Goal: Task Accomplishment & Management: Use online tool/utility

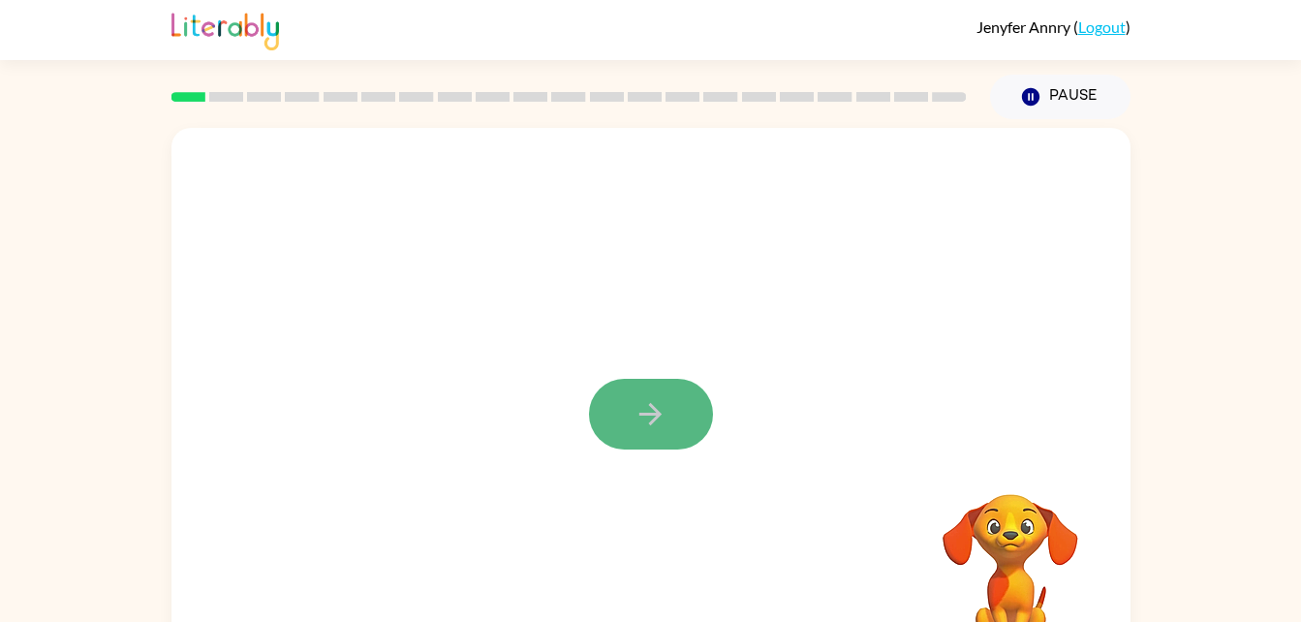
click at [662, 411] on icon "button" at bounding box center [651, 414] width 34 height 34
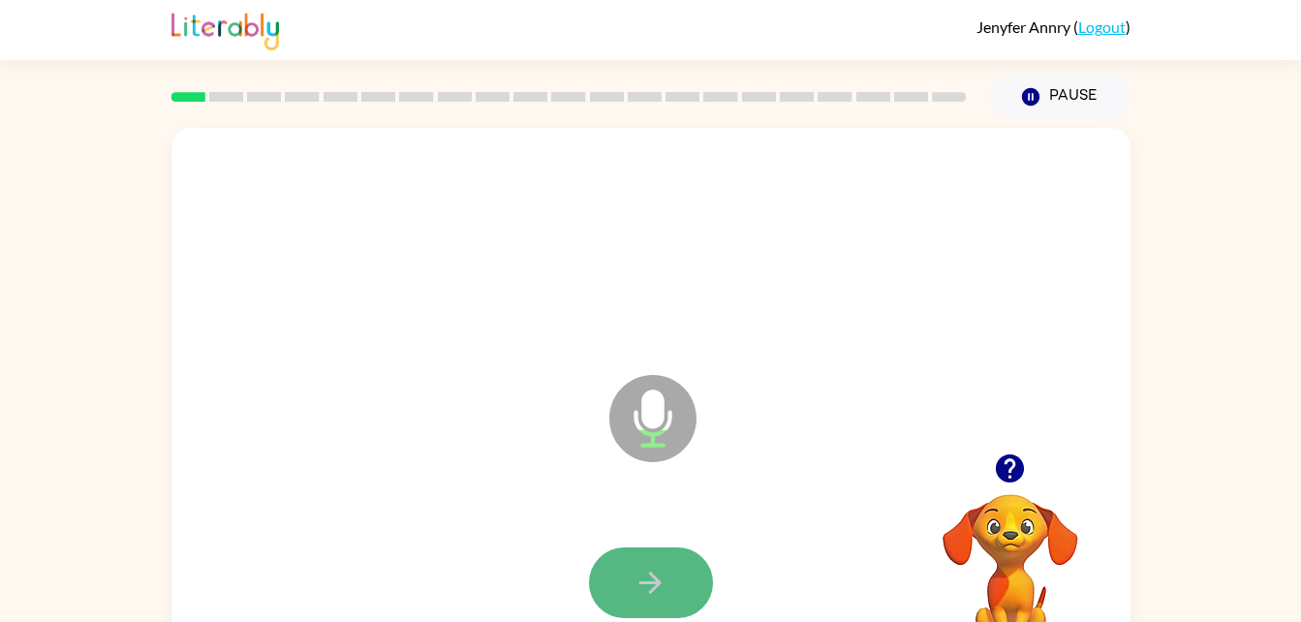
click at [665, 595] on icon "button" at bounding box center [651, 583] width 34 height 34
click at [675, 580] on button "button" at bounding box center [651, 582] width 124 height 71
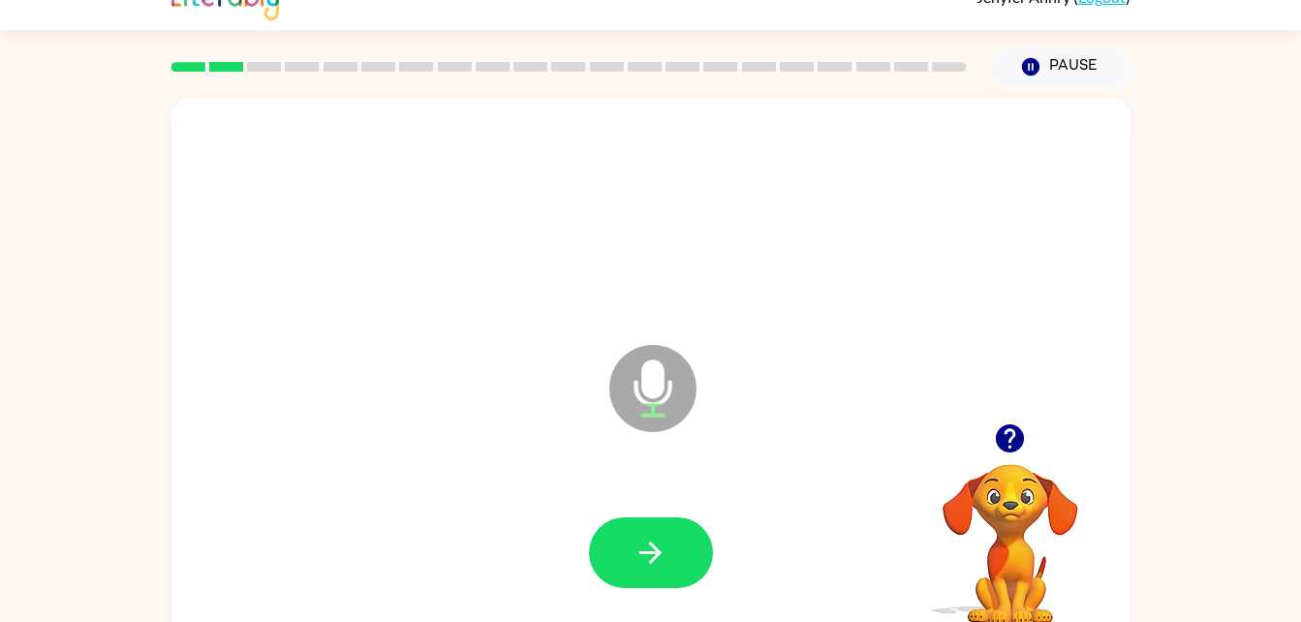
scroll to position [59, 0]
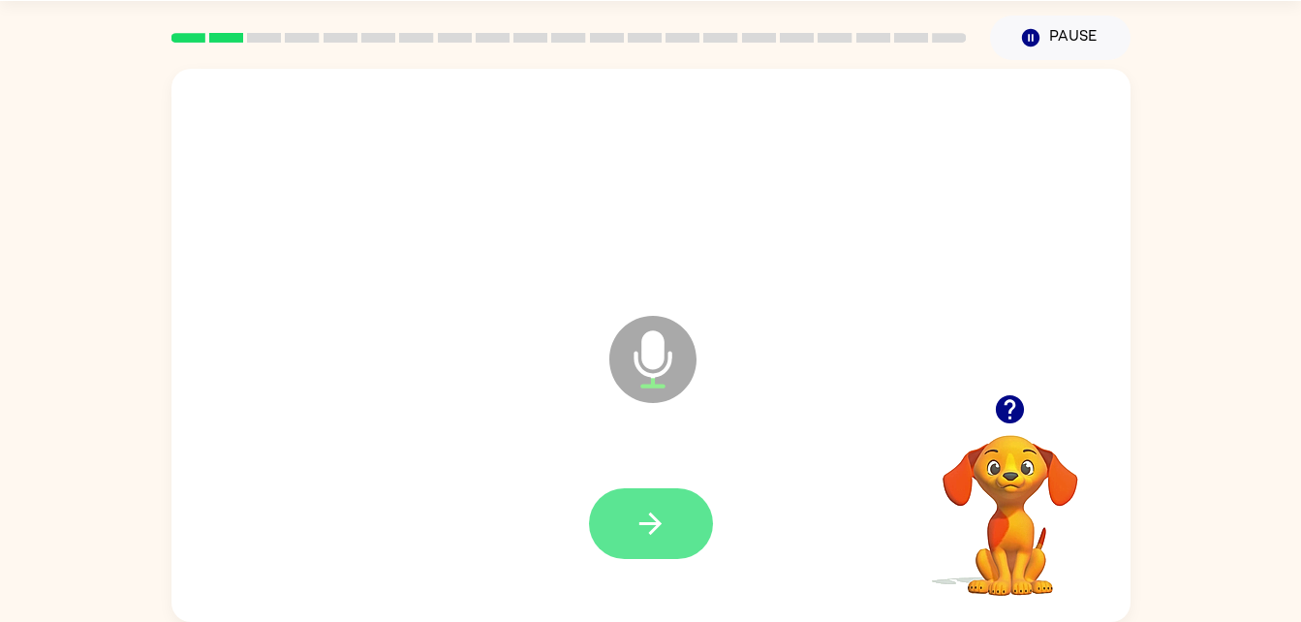
click at [656, 515] on icon "button" at bounding box center [651, 524] width 34 height 34
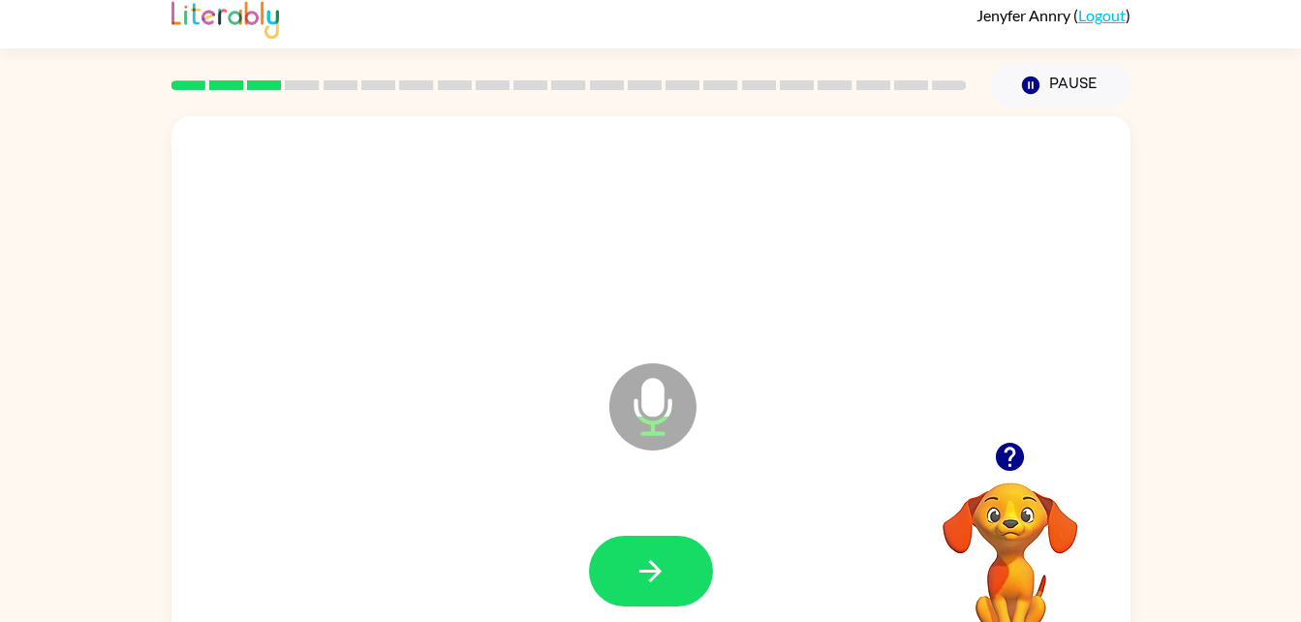
scroll to position [0, 0]
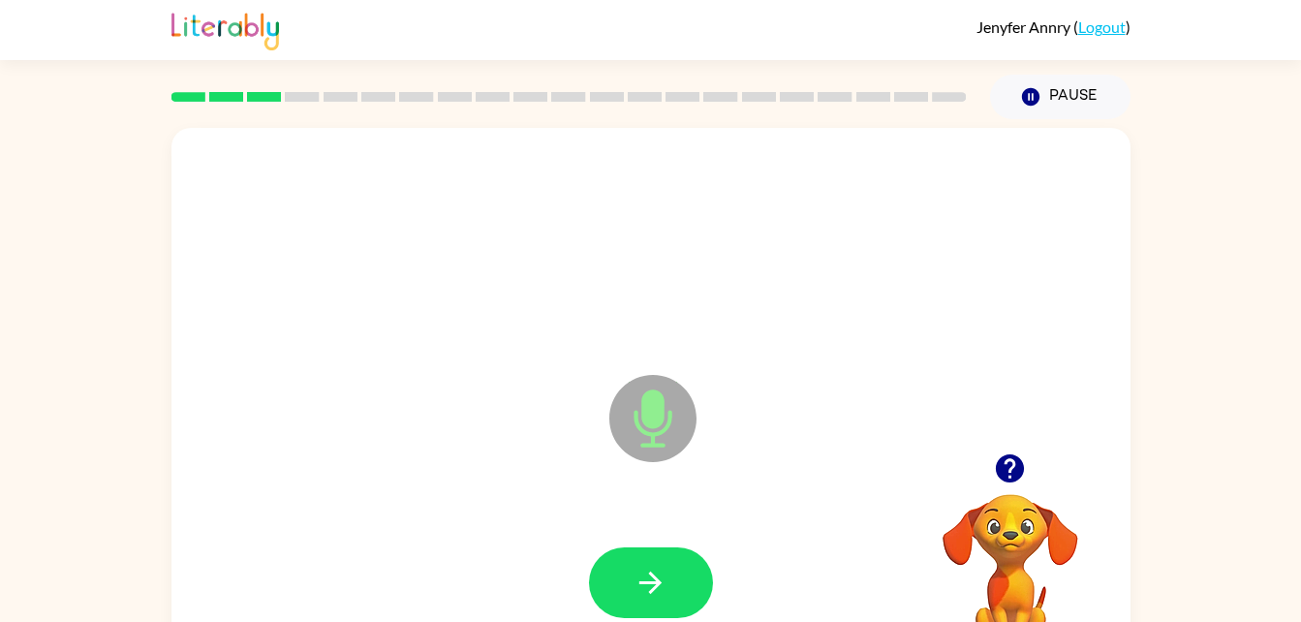
click at [328, 175] on div at bounding box center [651, 246] width 921 height 159
click at [305, 171] on div at bounding box center [651, 246] width 921 height 159
click at [680, 581] on button "button" at bounding box center [651, 582] width 124 height 71
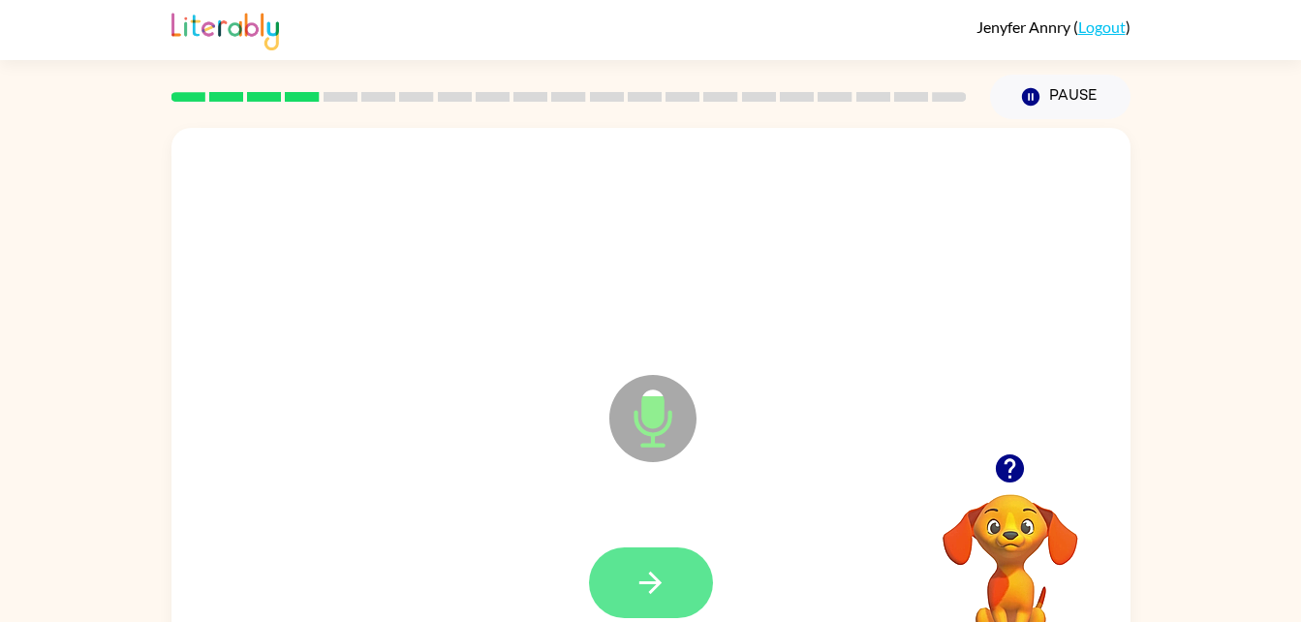
click at [654, 582] on icon "button" at bounding box center [651, 583] width 22 height 22
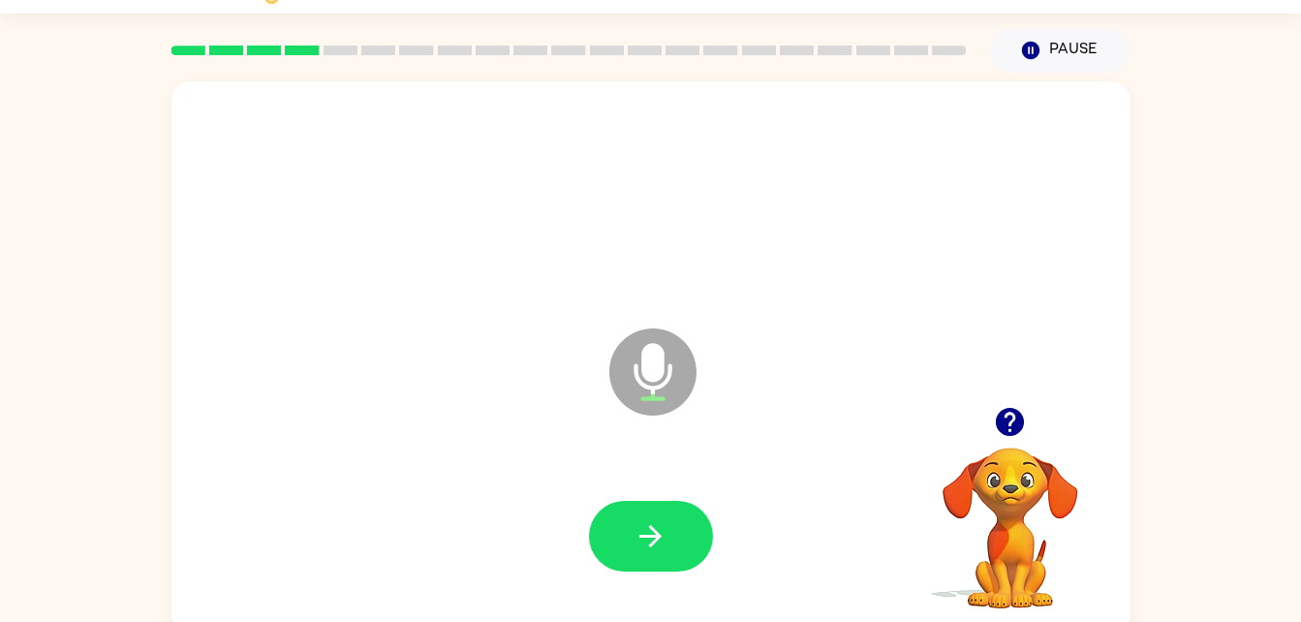
scroll to position [59, 0]
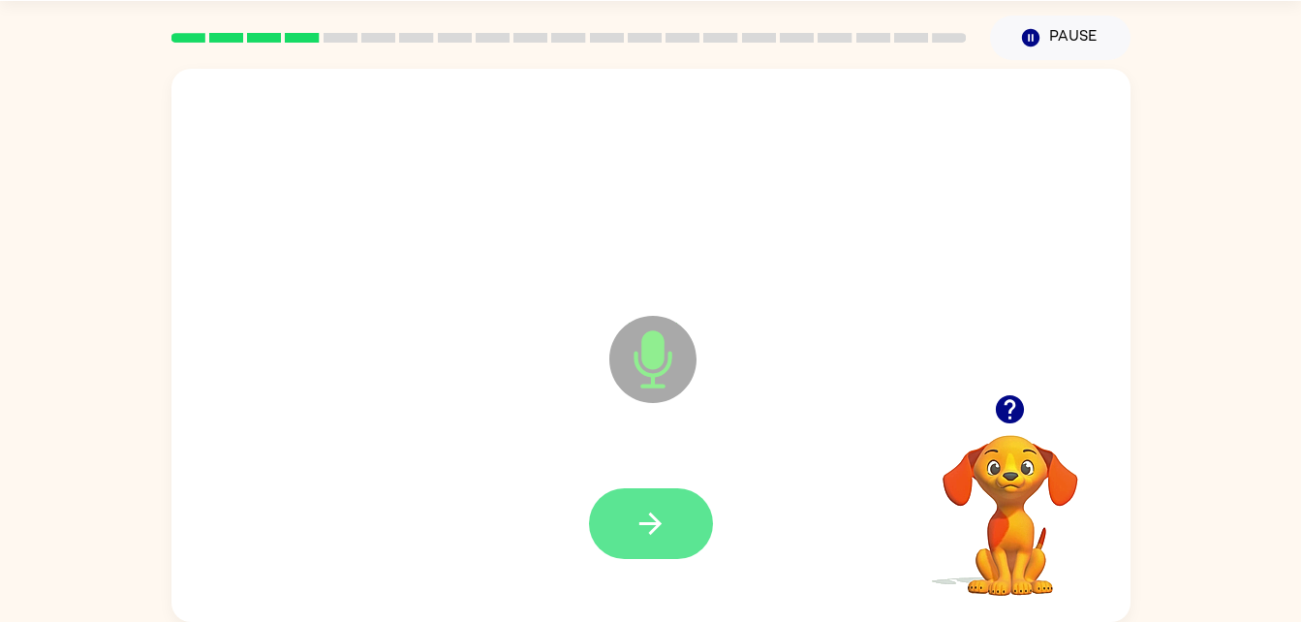
click at [639, 488] on button "button" at bounding box center [651, 523] width 124 height 71
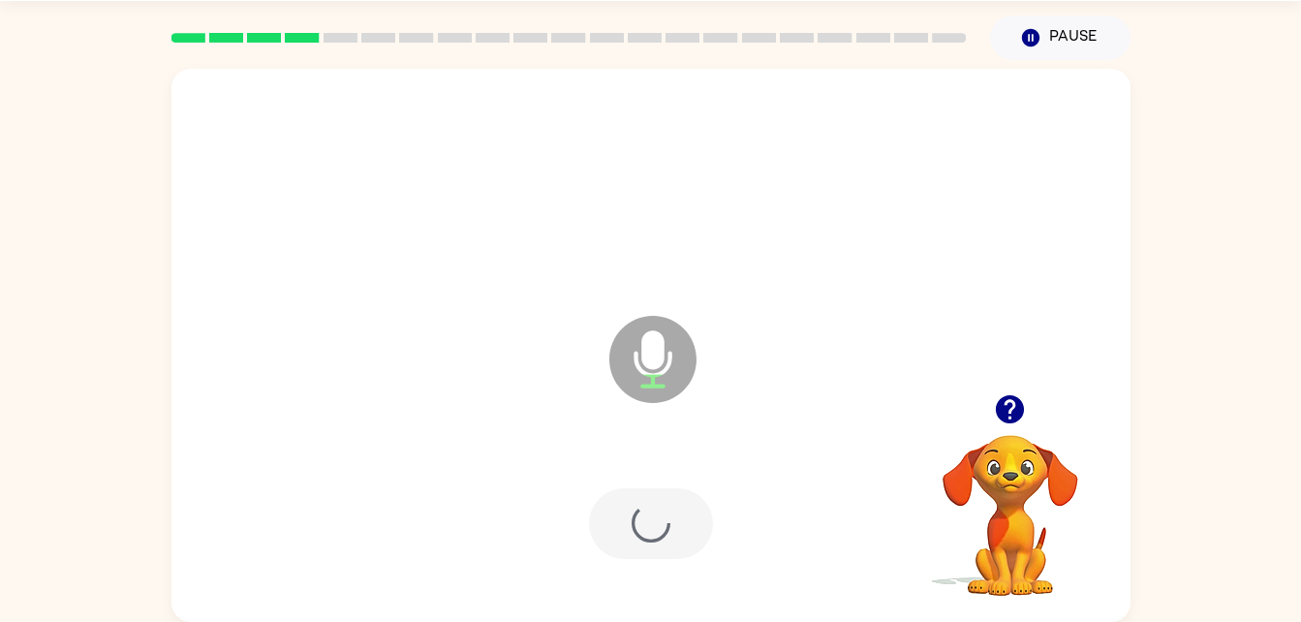
click at [647, 528] on div at bounding box center [651, 523] width 124 height 71
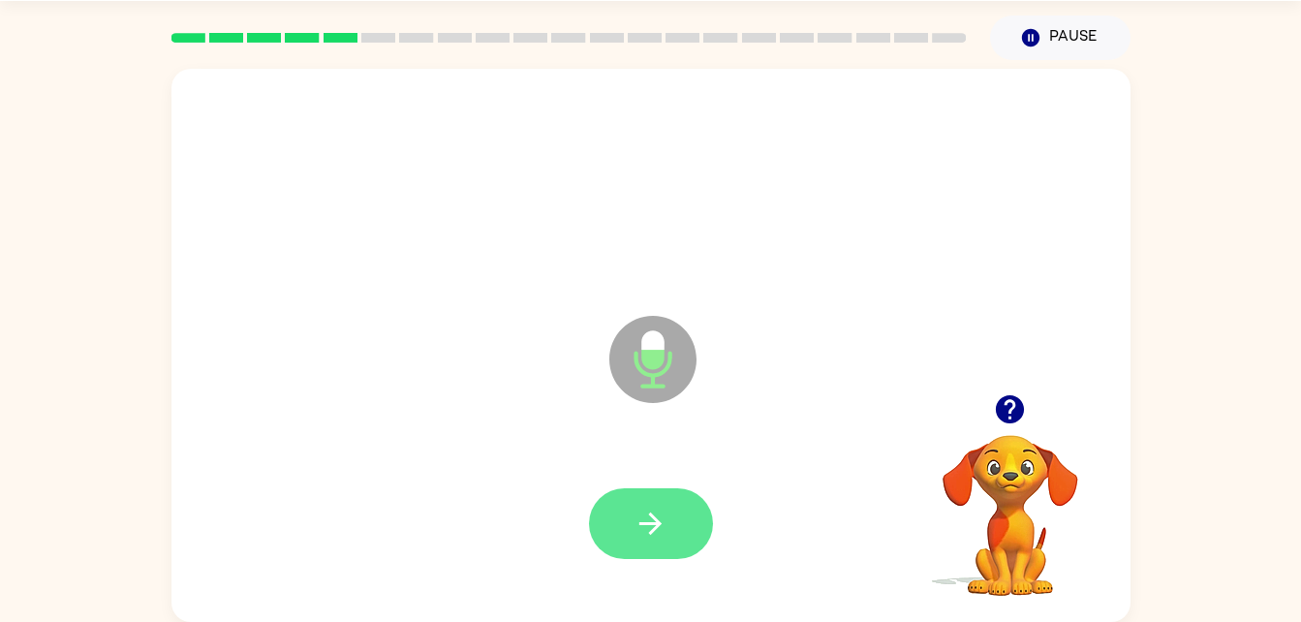
click at [659, 532] on icon "button" at bounding box center [651, 524] width 34 height 34
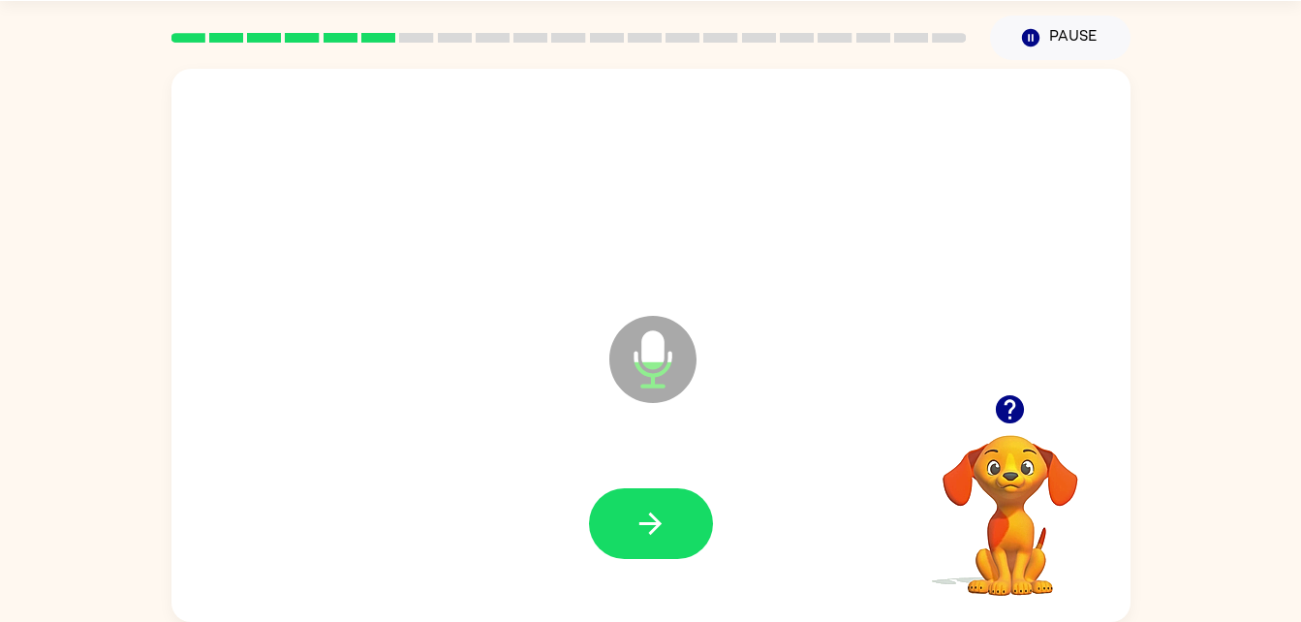
scroll to position [40, 0]
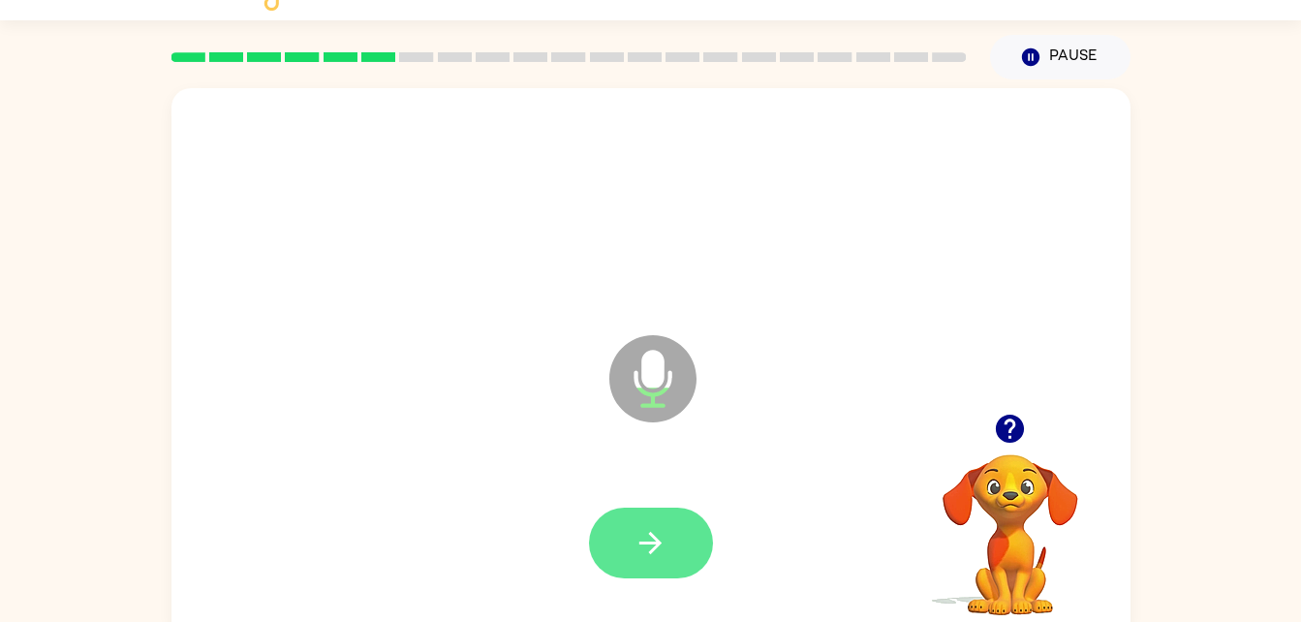
click at [671, 562] on button "button" at bounding box center [651, 543] width 124 height 71
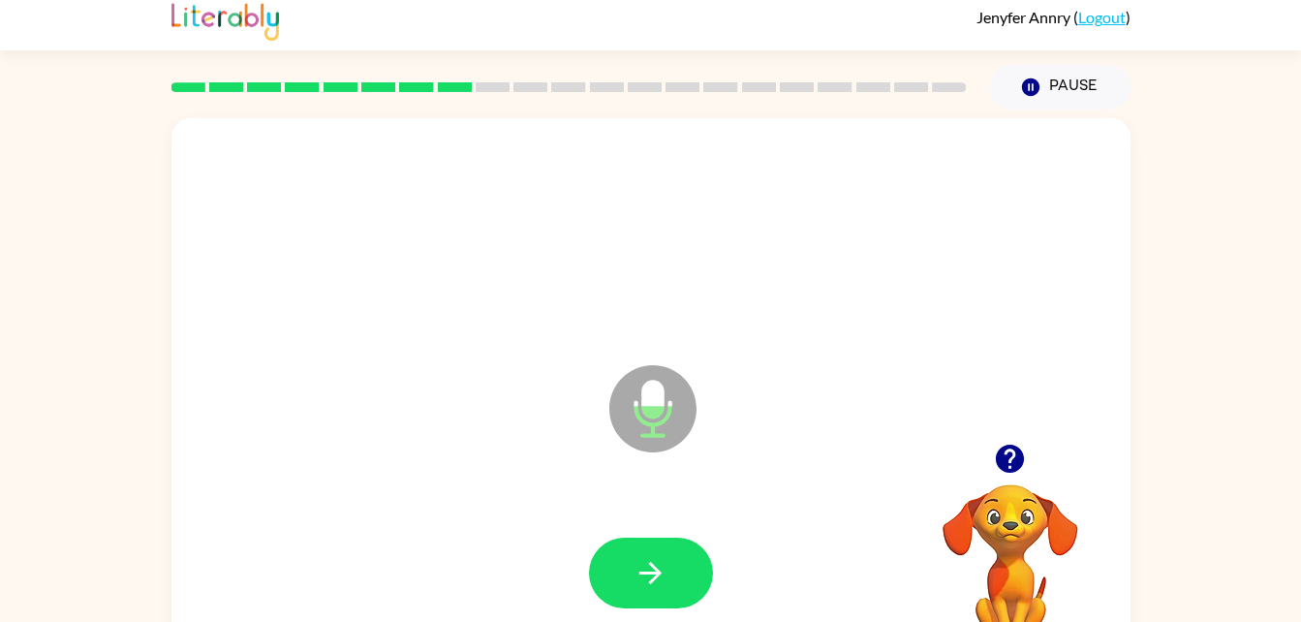
scroll to position [0, 0]
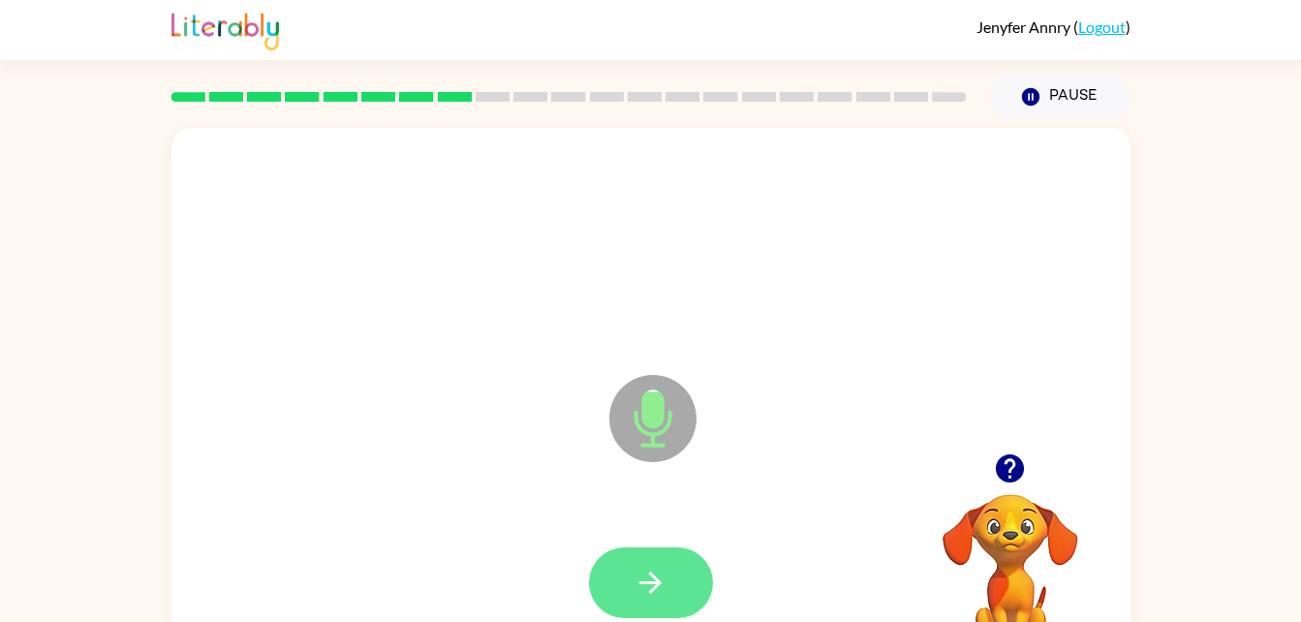
click at [654, 564] on button "button" at bounding box center [651, 582] width 124 height 71
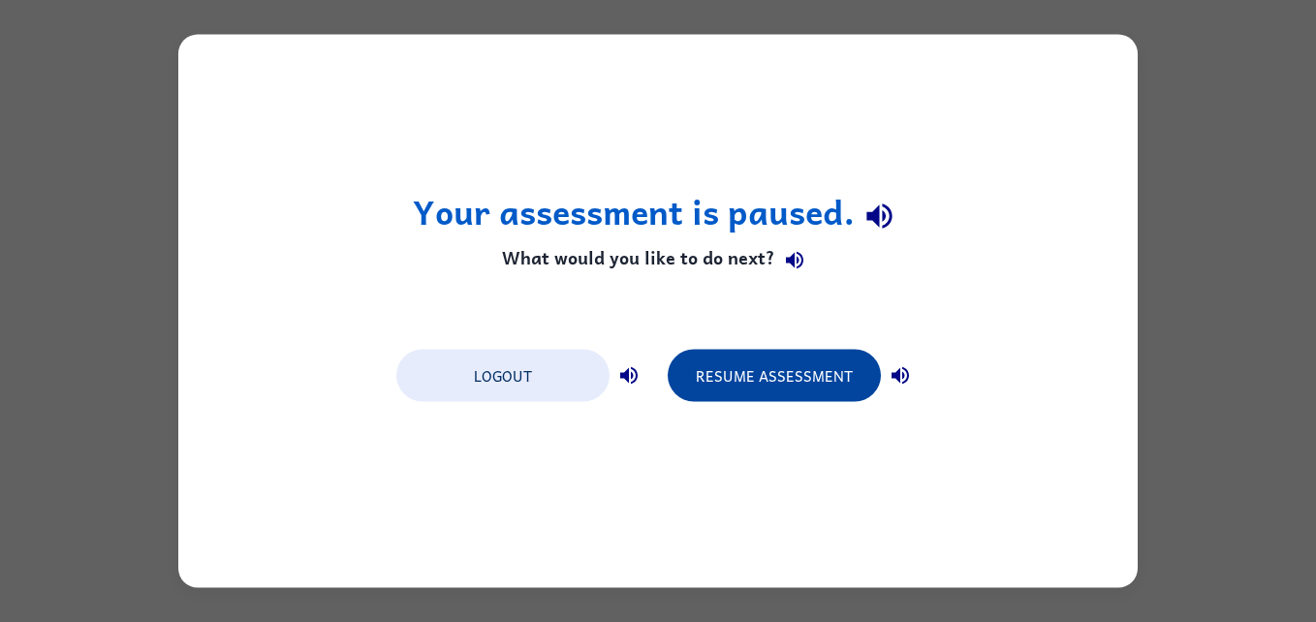
click at [745, 375] on button "Resume Assessment" at bounding box center [774, 376] width 213 height 52
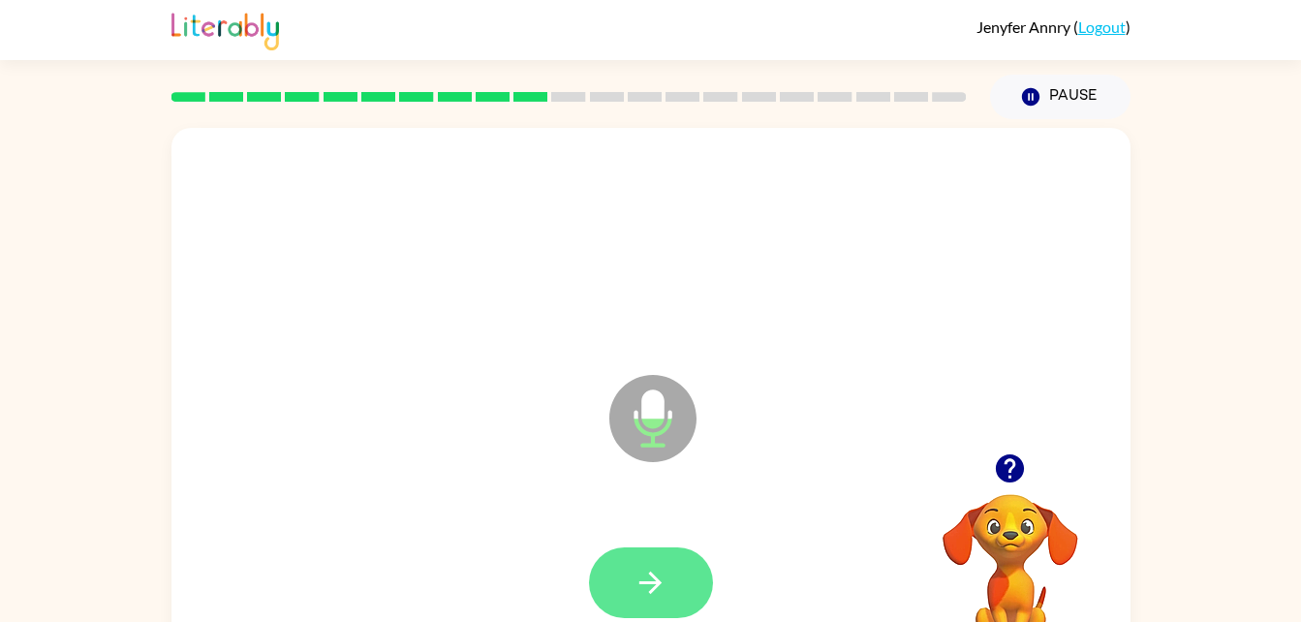
click at [663, 612] on button "button" at bounding box center [651, 582] width 124 height 71
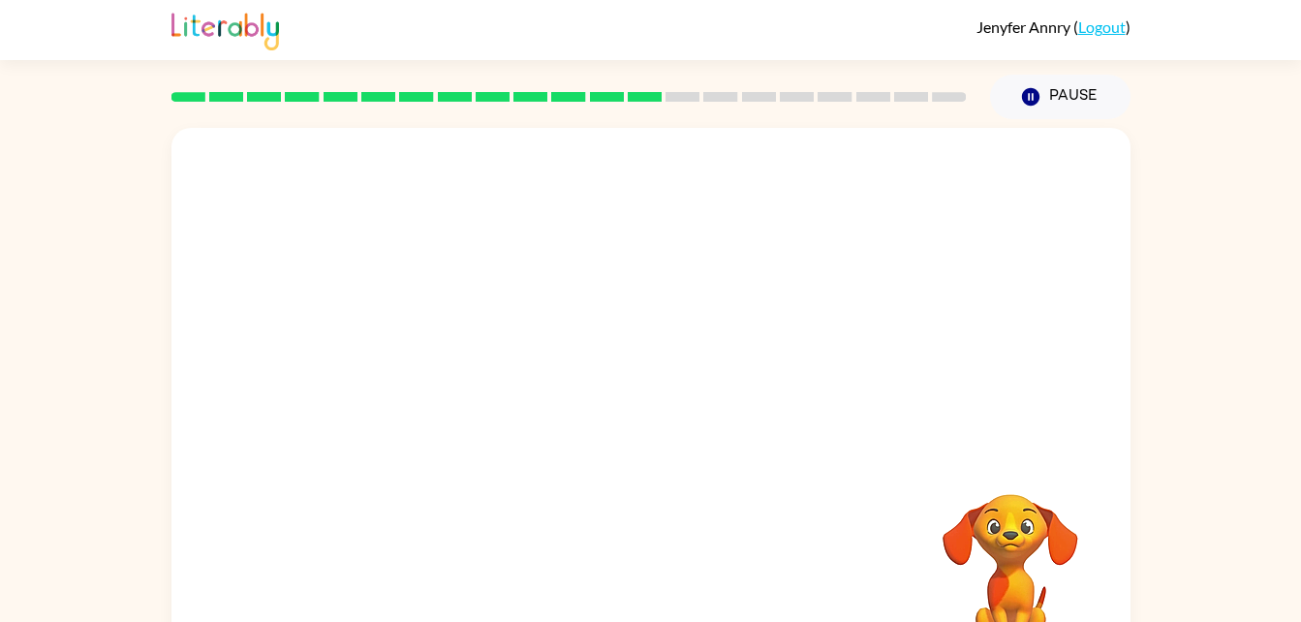
click at [1256, 444] on div "Your browser must support playing .mp4 files to use Literably. Please try using…" at bounding box center [650, 400] width 1301 height 562
click at [1049, 504] on video "Your browser must support playing .mp4 files to use Literably. Please try using…" at bounding box center [1011, 561] width 194 height 194
click at [1064, 506] on video "Your browser must support playing .mp4 files to use Literably. Please try using…" at bounding box center [1011, 561] width 194 height 194
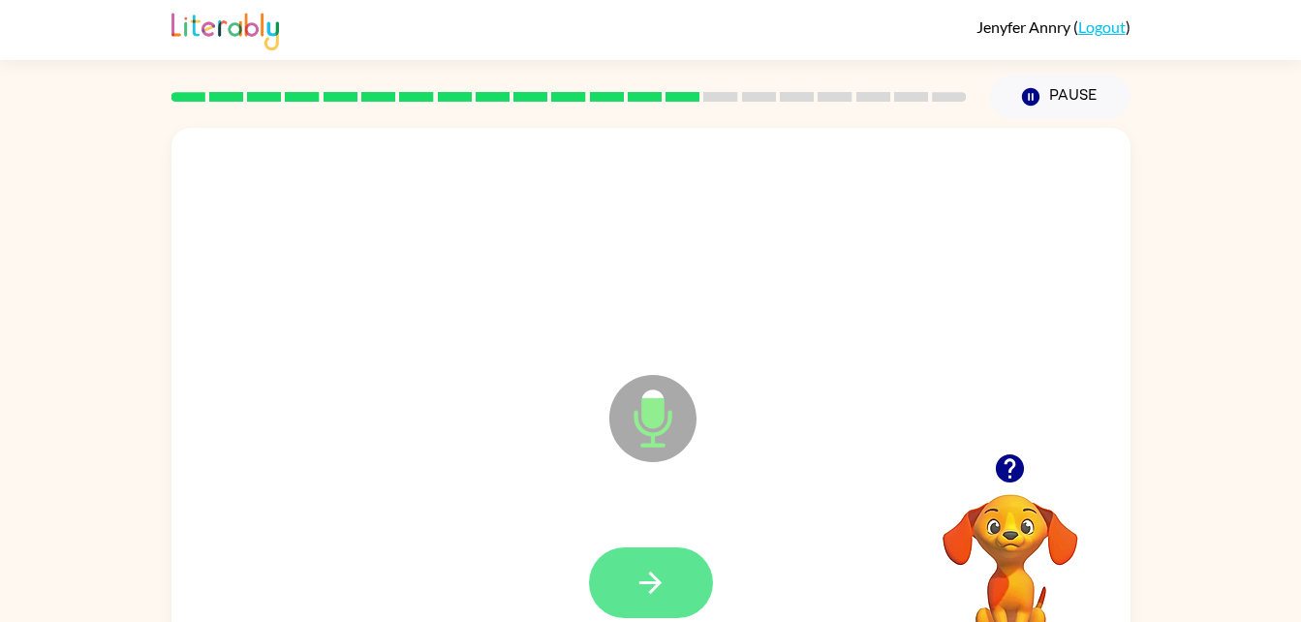
click at [633, 590] on button "button" at bounding box center [651, 582] width 124 height 71
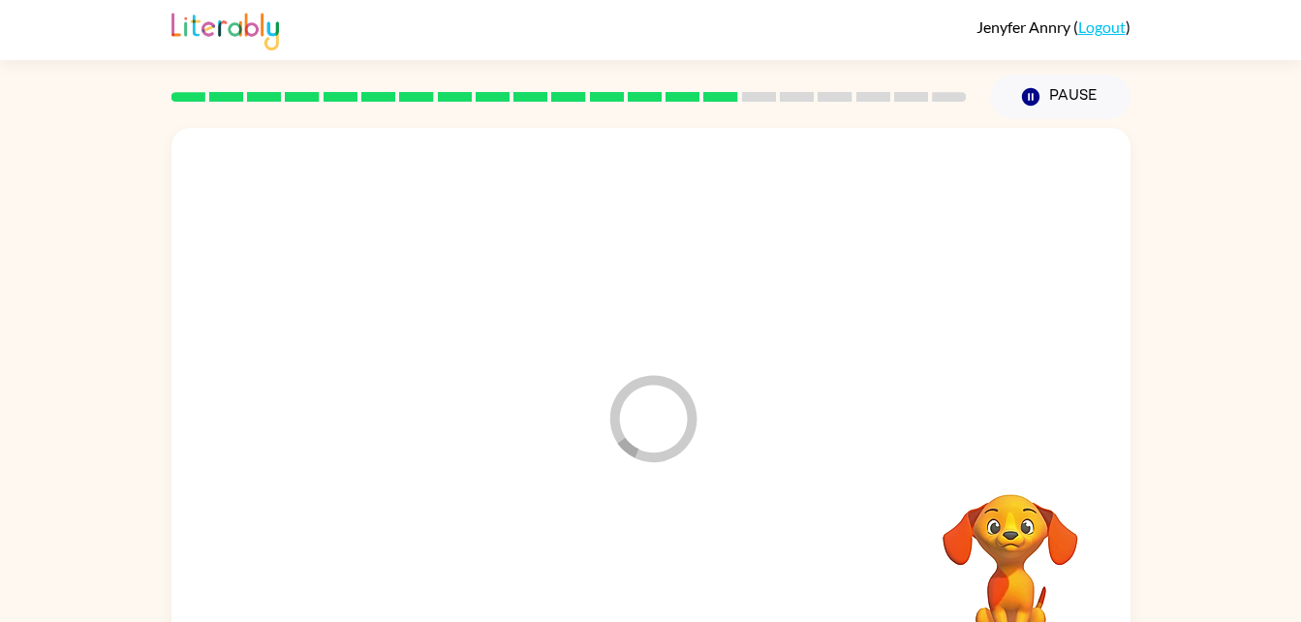
click at [633, 600] on div at bounding box center [651, 583] width 921 height 159
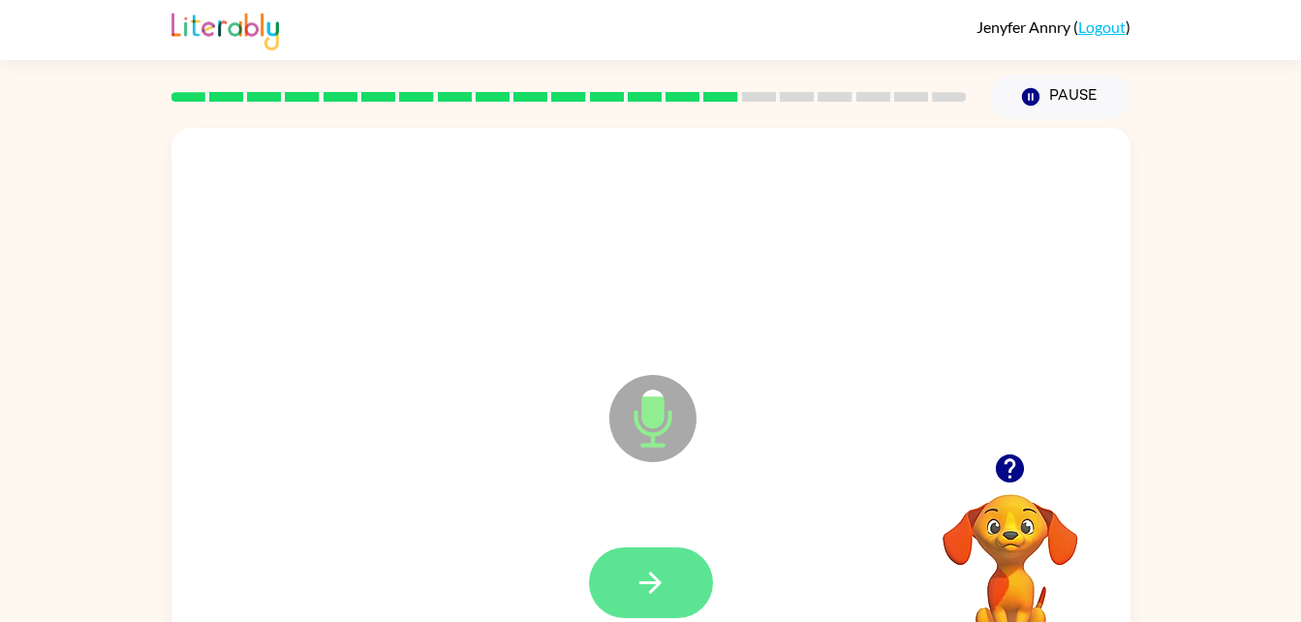
click at [662, 550] on button "button" at bounding box center [651, 582] width 124 height 71
click at [660, 576] on icon "button" at bounding box center [651, 583] width 34 height 34
click at [680, 579] on button "button" at bounding box center [651, 582] width 124 height 71
click at [658, 595] on icon "button" at bounding box center [651, 583] width 34 height 34
click at [660, 578] on icon "button" at bounding box center [651, 583] width 34 height 34
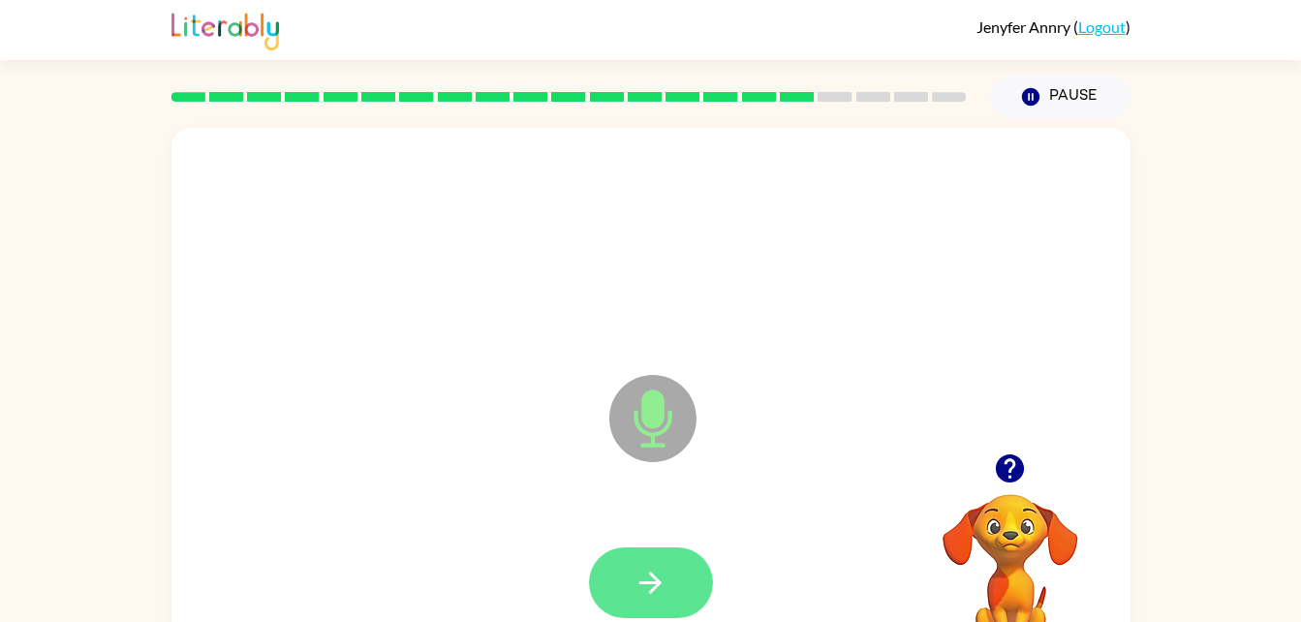
click at [668, 579] on button "button" at bounding box center [651, 582] width 124 height 71
click at [677, 581] on button "button" at bounding box center [651, 582] width 124 height 71
click at [654, 575] on icon "button" at bounding box center [651, 583] width 34 height 34
click at [667, 587] on icon "button" at bounding box center [651, 583] width 34 height 34
click at [677, 608] on button "button" at bounding box center [651, 582] width 124 height 71
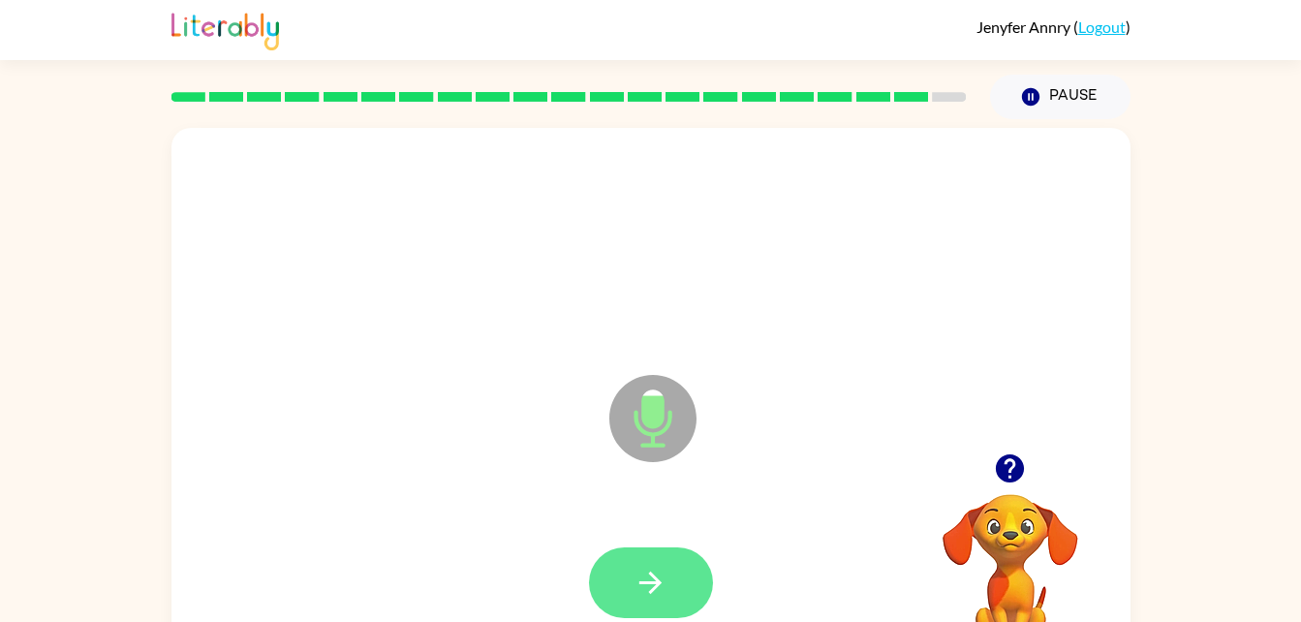
click at [652, 616] on button "button" at bounding box center [651, 582] width 124 height 71
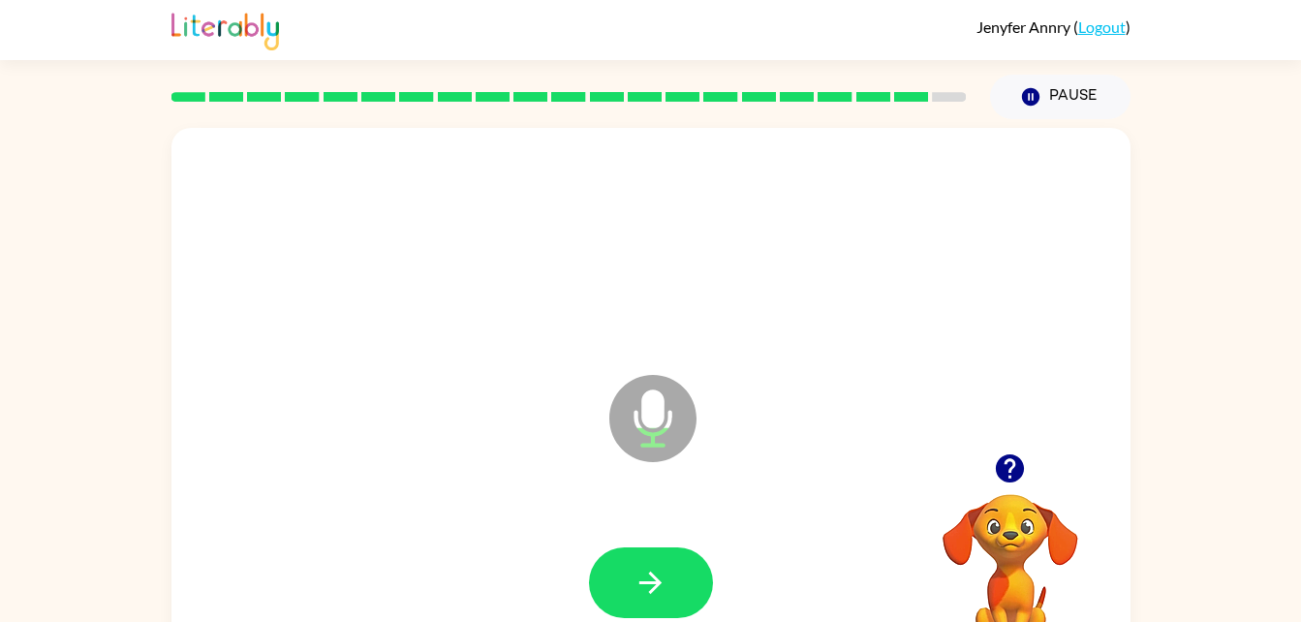
click at [985, 479] on div at bounding box center [1011, 468] width 194 height 49
click at [1006, 526] on video "Your browser must support playing .mp4 files to use Literably. Please try using…" at bounding box center [1011, 561] width 194 height 194
click at [1023, 479] on icon "button" at bounding box center [1010, 469] width 34 height 34
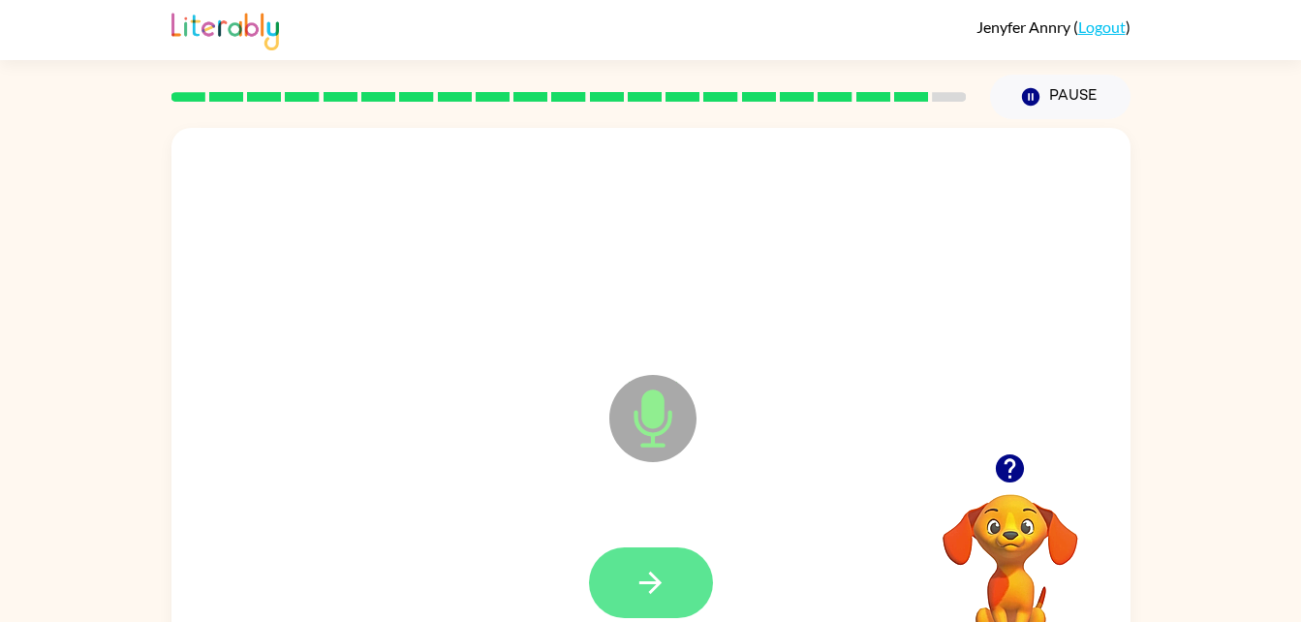
click at [663, 596] on icon "button" at bounding box center [651, 583] width 34 height 34
